Goal: Information Seeking & Learning: Learn about a topic

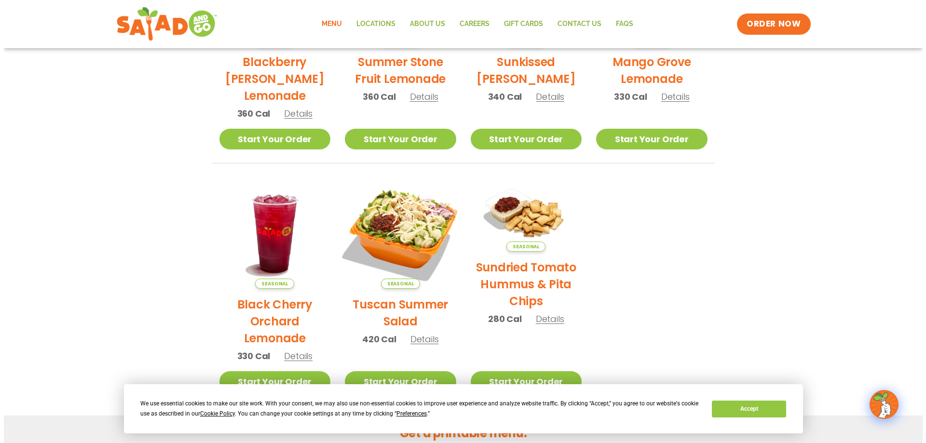
scroll to position [386, 0]
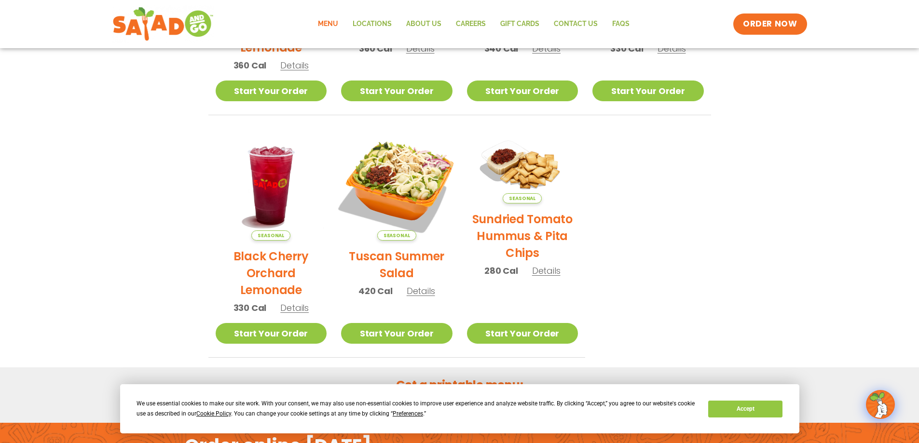
click at [412, 191] on img at bounding box center [396, 185] width 131 height 131
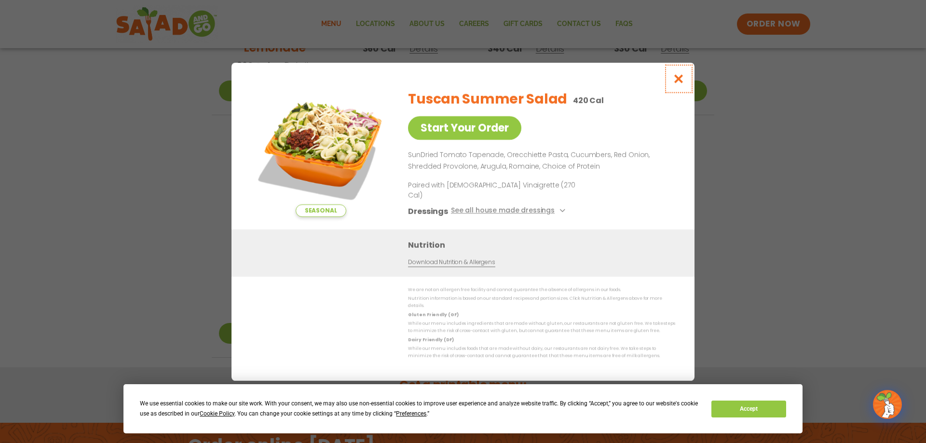
click at [681, 84] on icon "Close modal" at bounding box center [679, 79] width 12 height 10
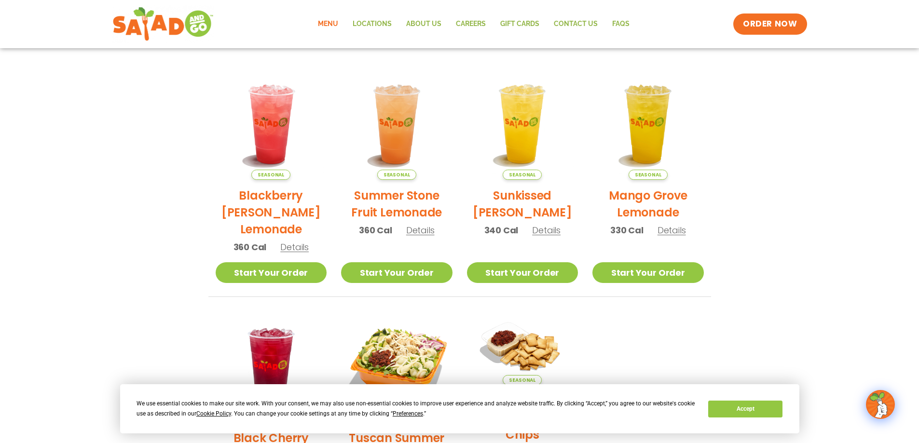
scroll to position [0, 0]
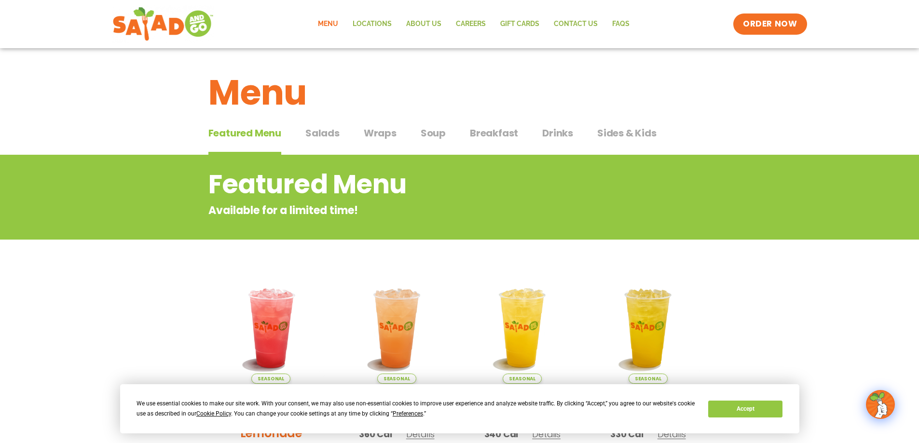
click at [430, 130] on span "Soup" at bounding box center [433, 133] width 25 height 14
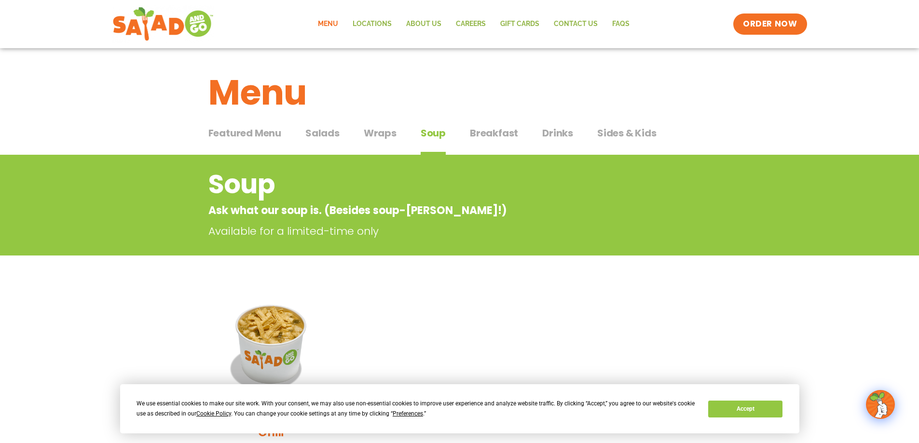
scroll to position [145, 0]
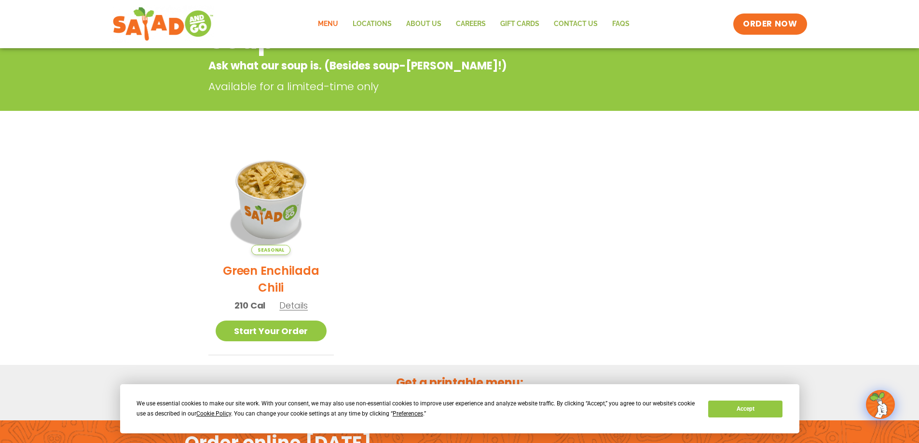
click at [300, 308] on span "Details" at bounding box center [293, 305] width 28 height 12
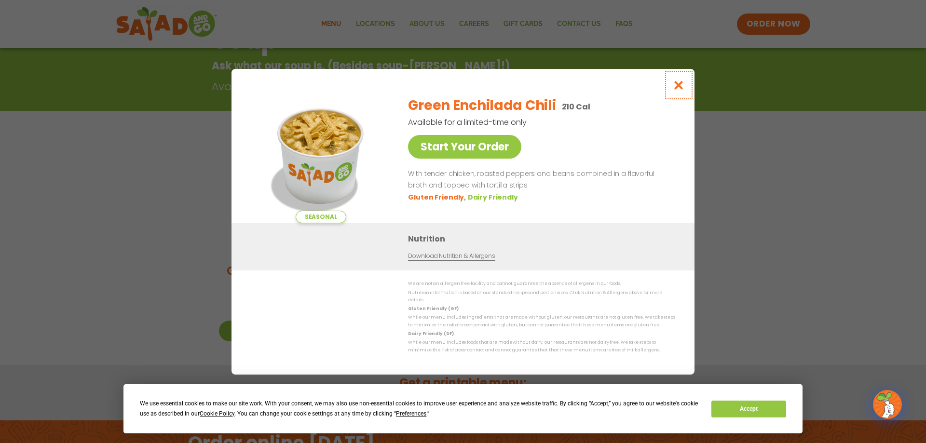
click at [681, 88] on icon "Close modal" at bounding box center [679, 85] width 12 height 10
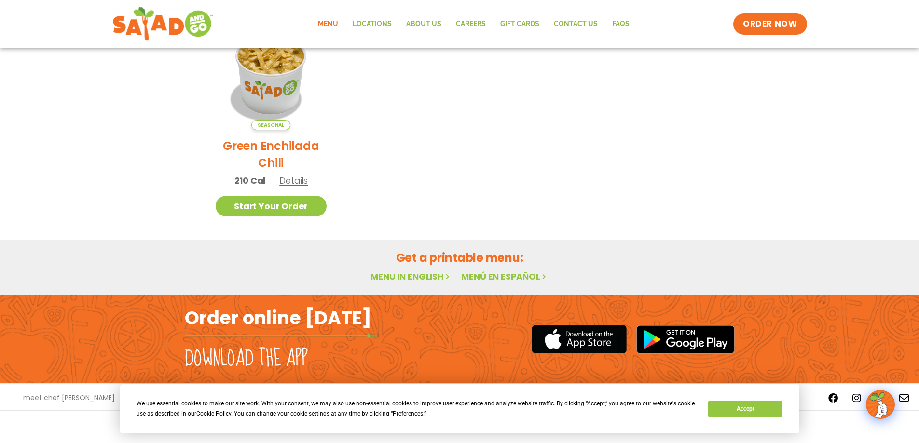
scroll to position [0, 0]
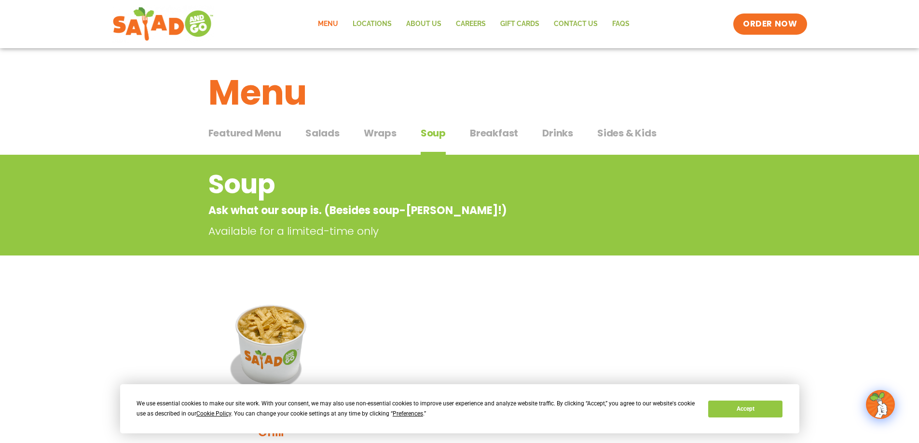
click at [330, 134] on span "Salads" at bounding box center [322, 133] width 34 height 14
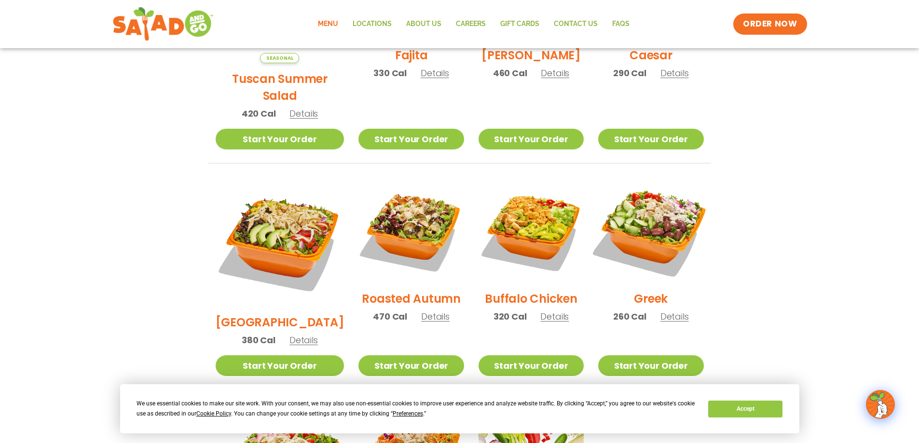
scroll to position [193, 0]
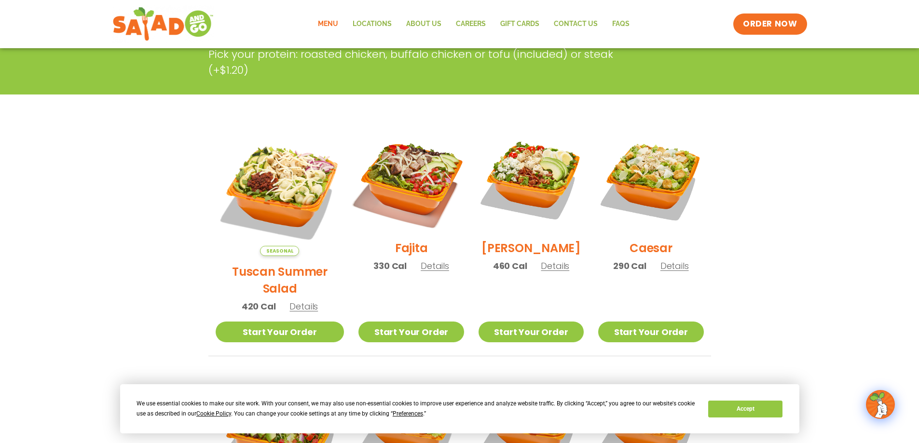
click at [425, 165] on img at bounding box center [410, 179] width 123 height 123
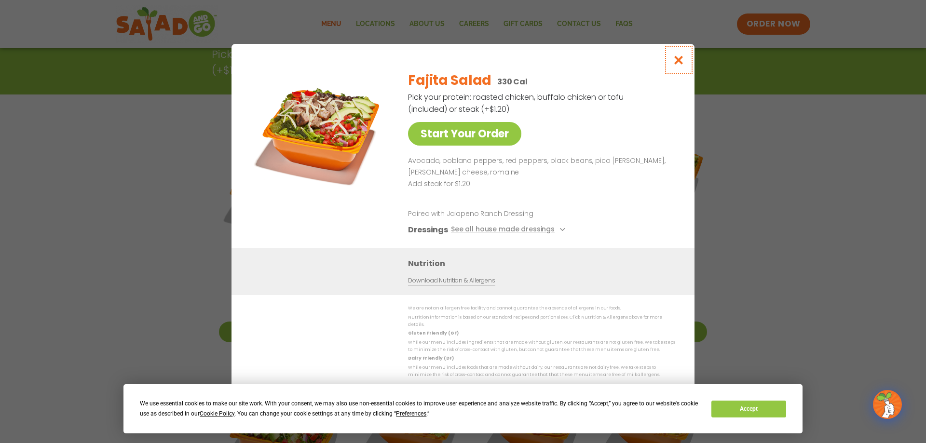
click at [684, 60] on icon "Close modal" at bounding box center [679, 60] width 12 height 10
